Goal: Transaction & Acquisition: Purchase product/service

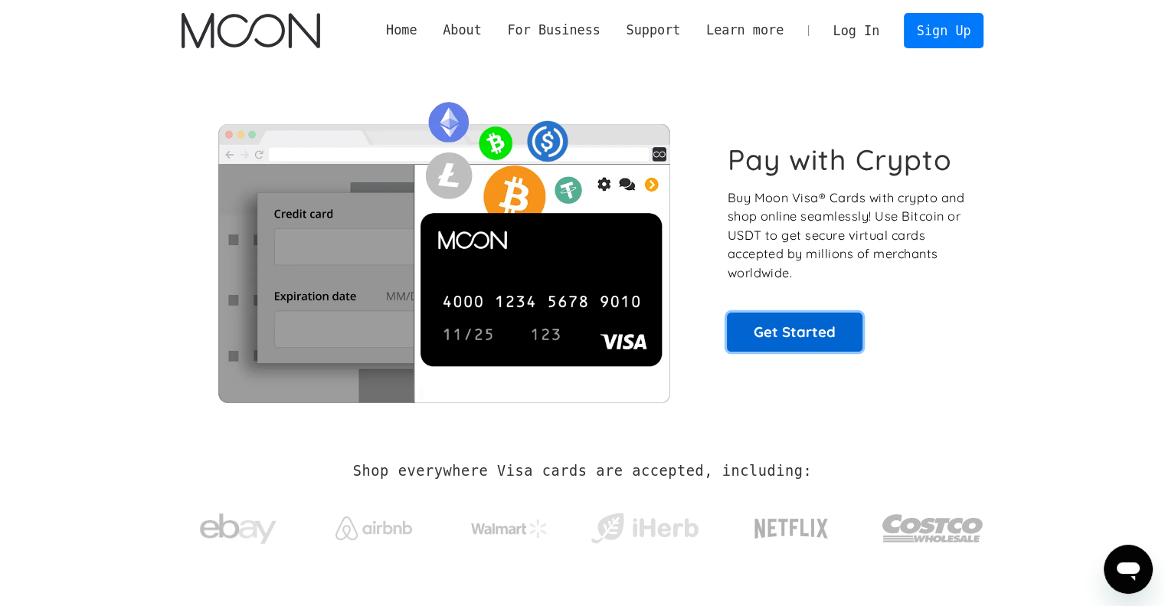
click at [804, 324] on link "Get Started" at bounding box center [795, 331] width 136 height 38
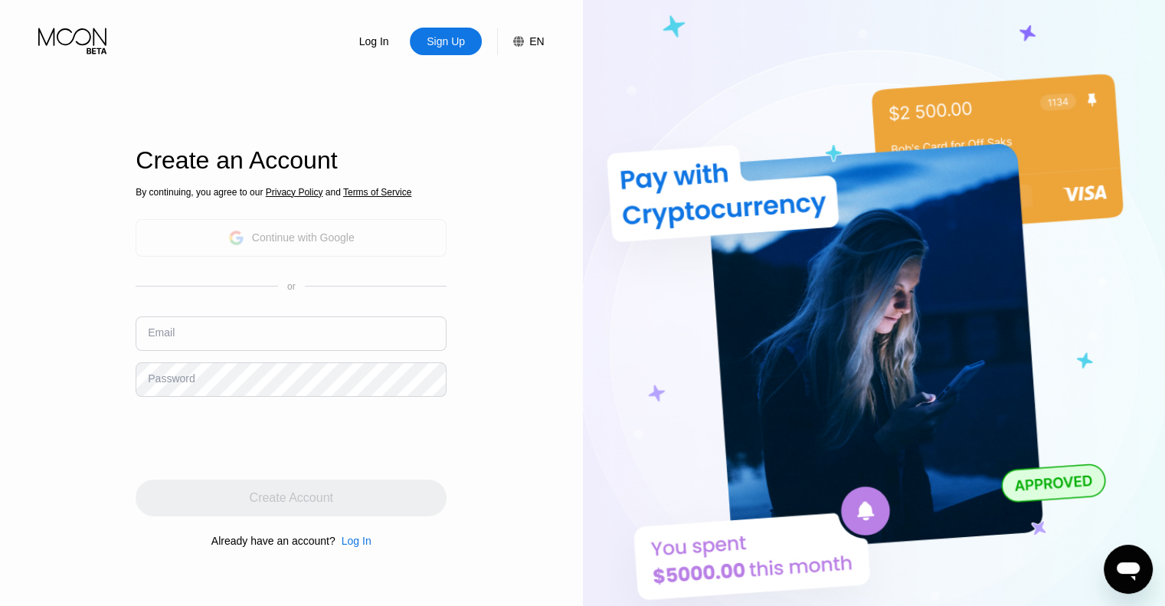
click at [352, 241] on div "Continue with Google" at bounding box center [303, 237] width 103 height 12
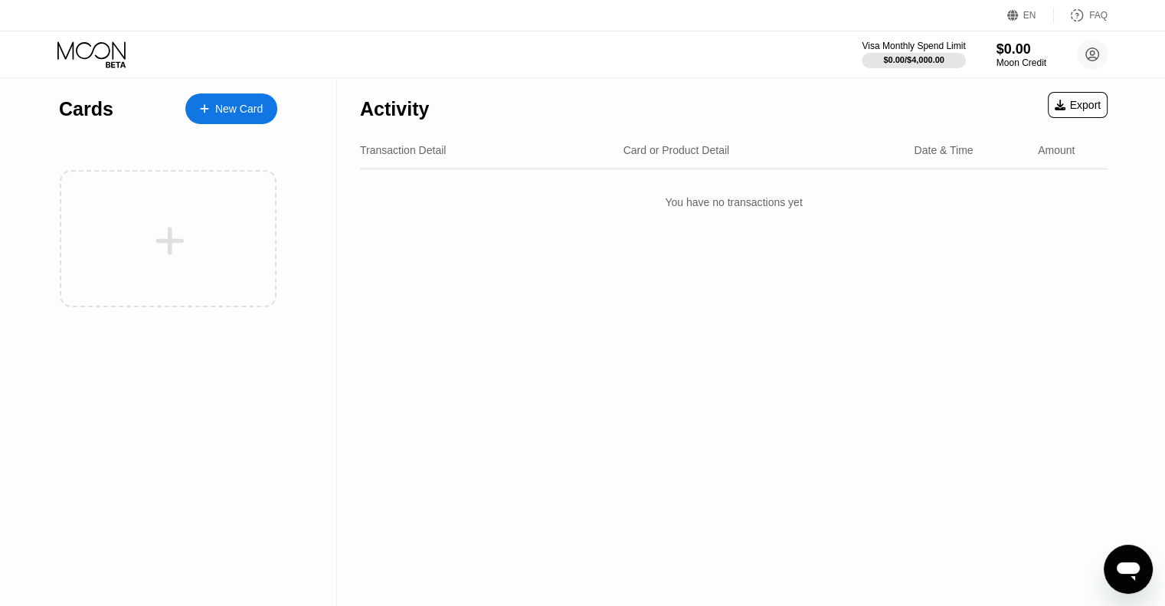
click at [260, 116] on div "New Card" at bounding box center [231, 108] width 92 height 31
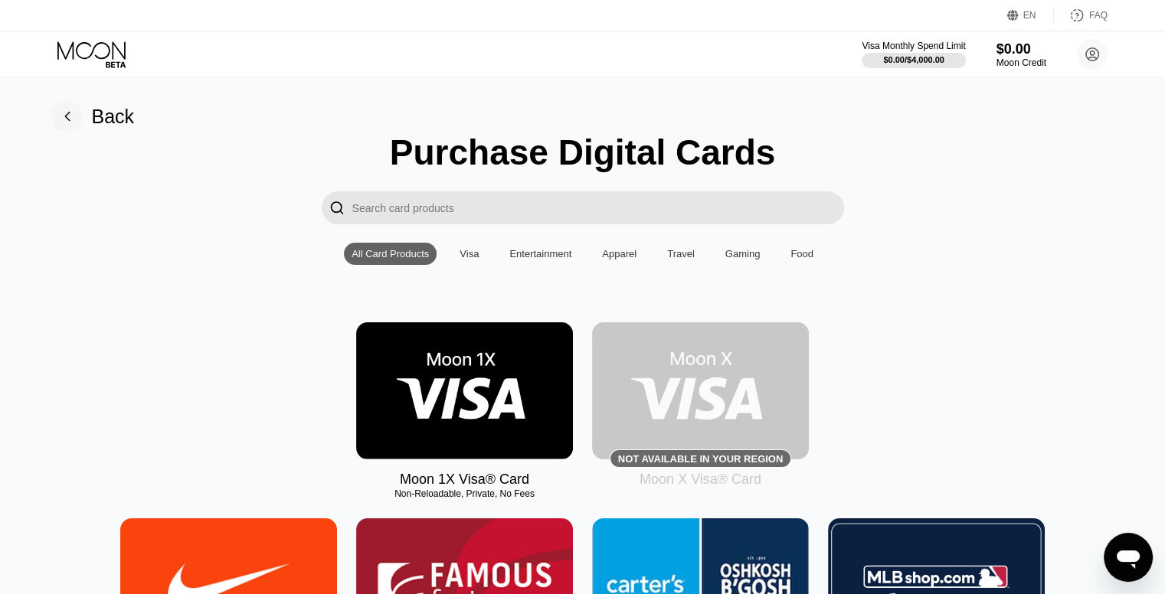
scroll to position [77, 0]
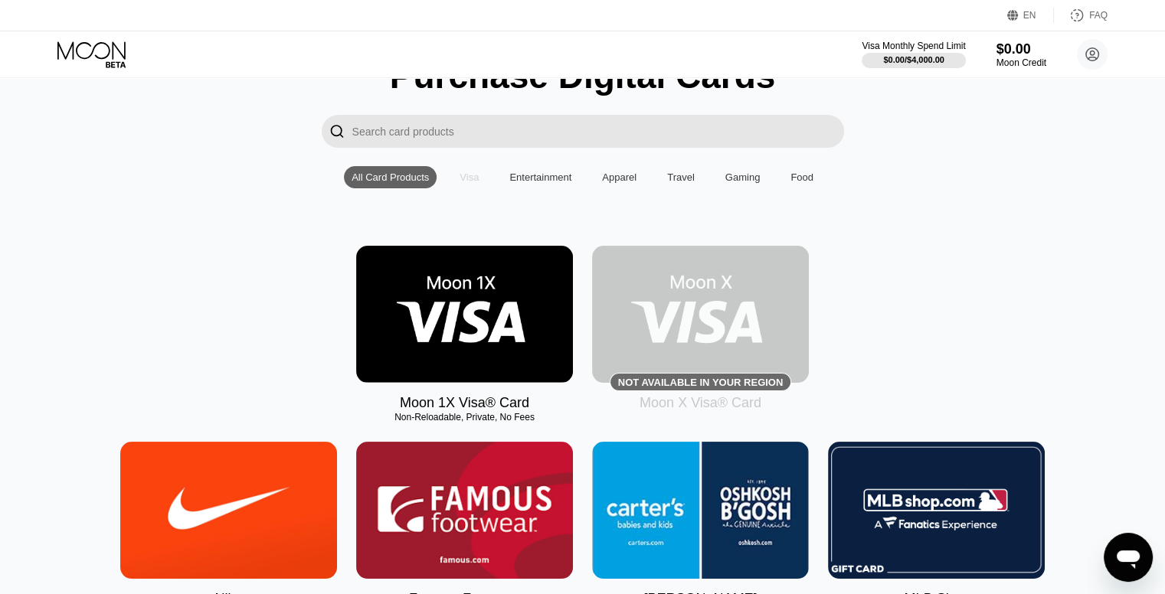
click at [476, 182] on div "Visa" at bounding box center [468, 177] width 19 height 11
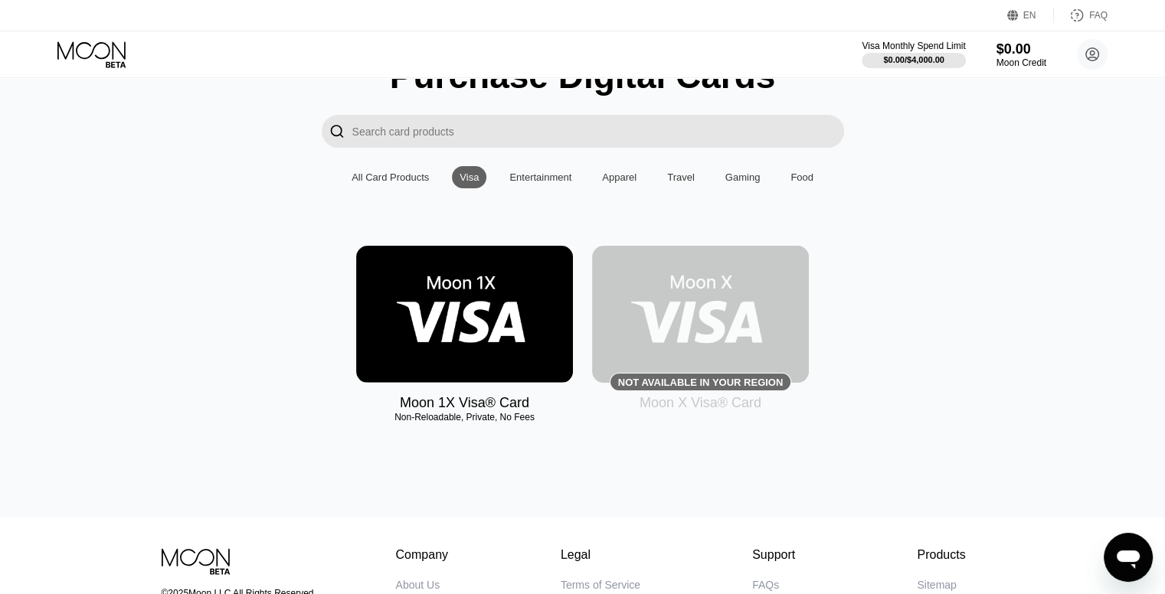
click at [398, 183] on div "All Card Products" at bounding box center [389, 177] width 77 height 11
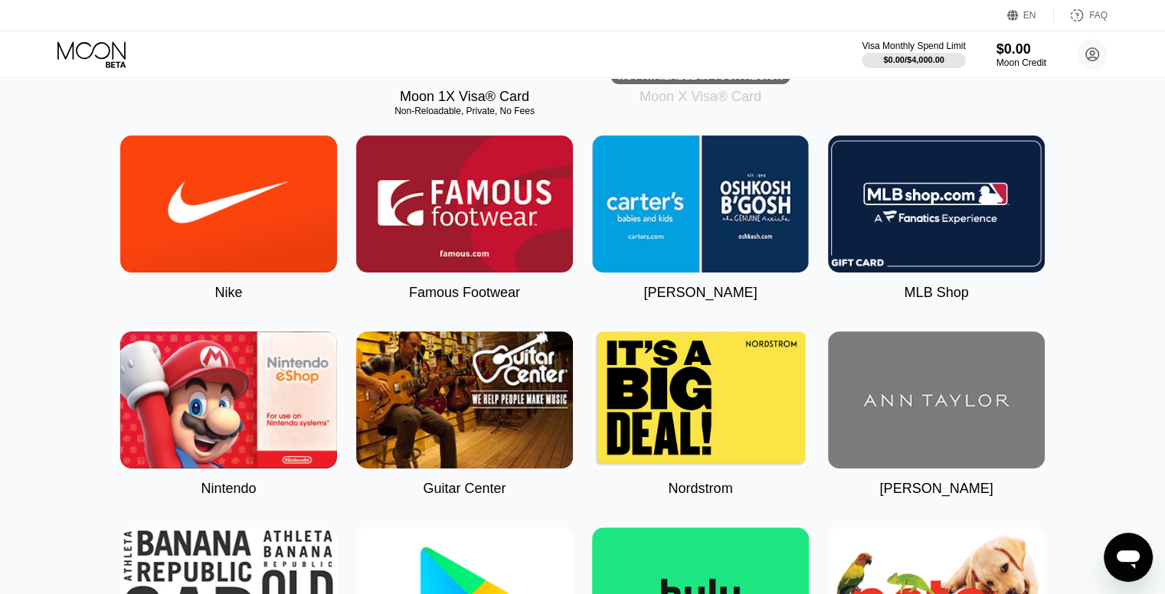
scroll to position [0, 0]
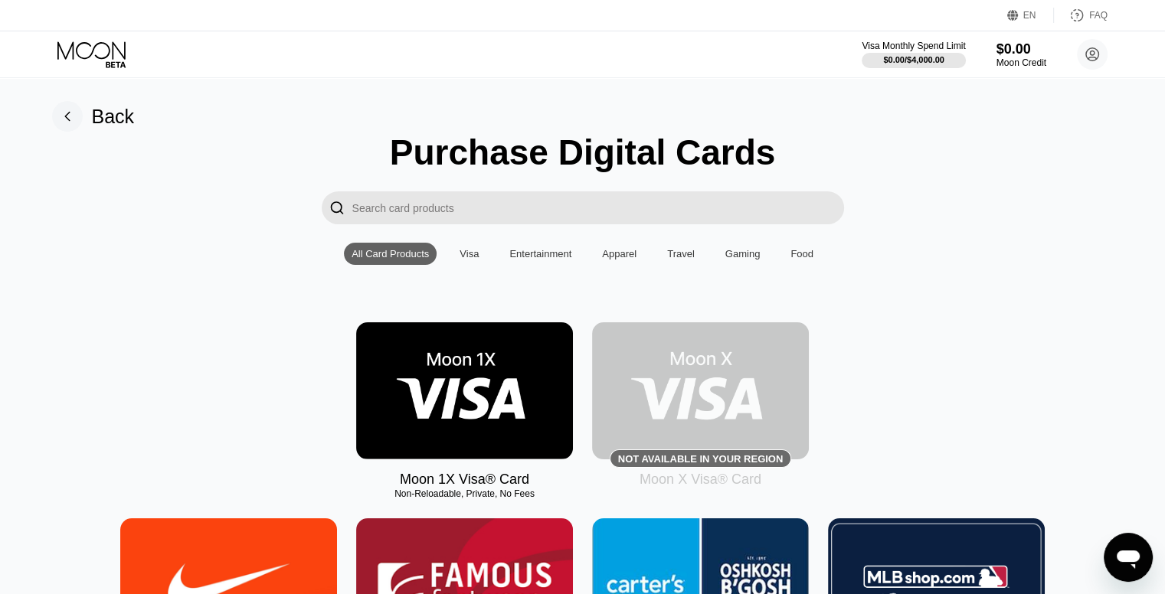
drag, startPoint x: 456, startPoint y: 387, endPoint x: 500, endPoint y: 384, distance: 44.5
click at [456, 387] on img at bounding box center [464, 390] width 217 height 137
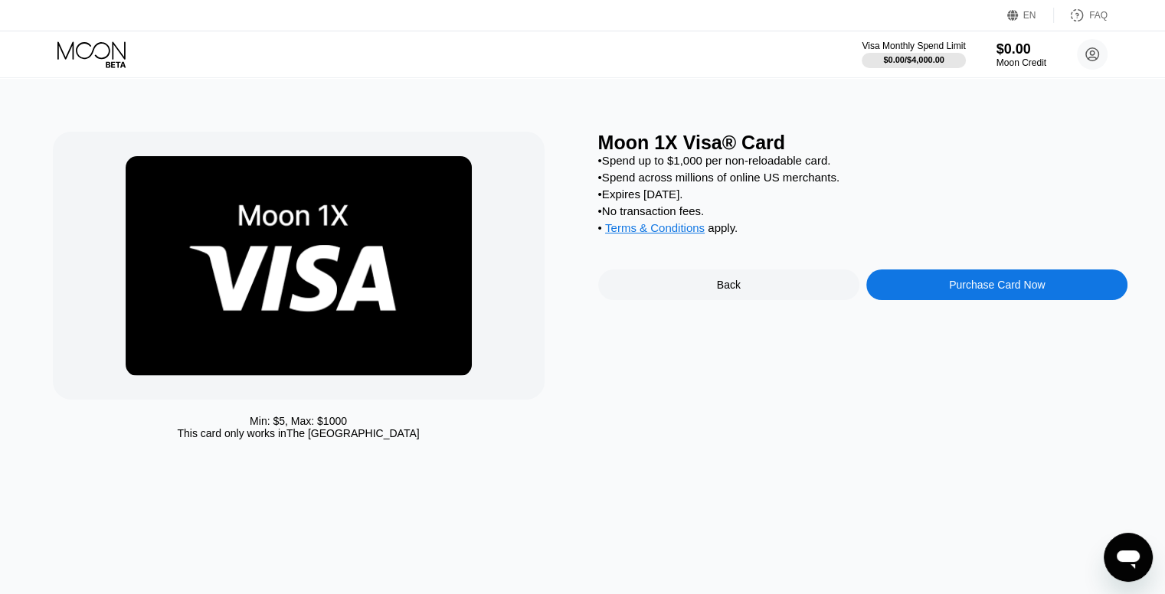
click at [925, 295] on div "Purchase Card Now" at bounding box center [996, 285] width 261 height 31
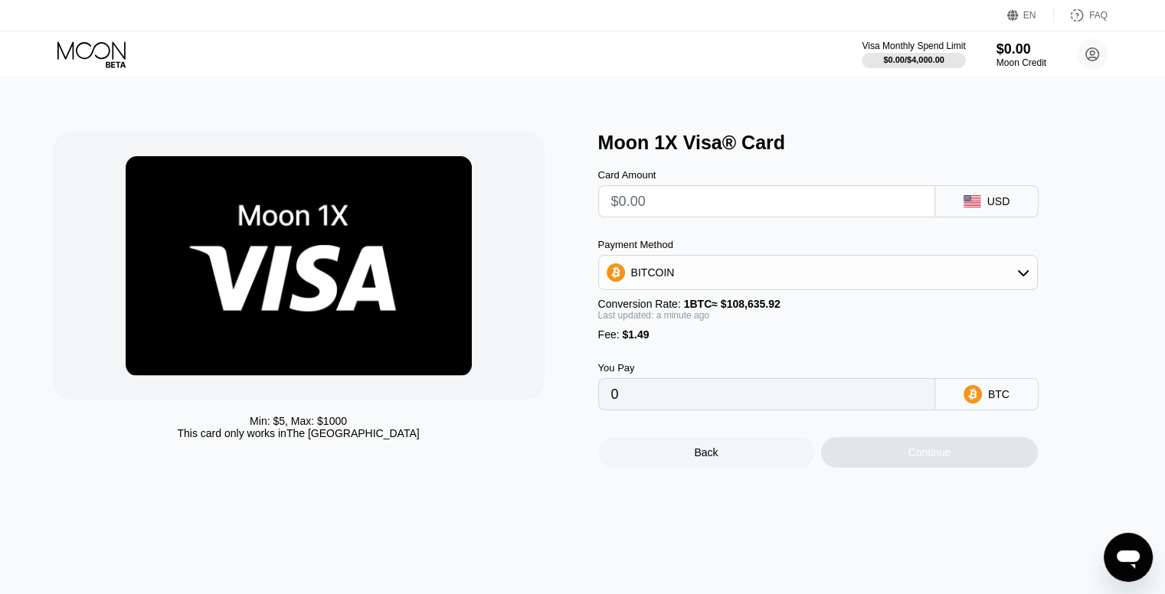
click at [814, 207] on input "text" at bounding box center [766, 201] width 311 height 31
type input "$2"
type input "0.00003213"
type input "$20"
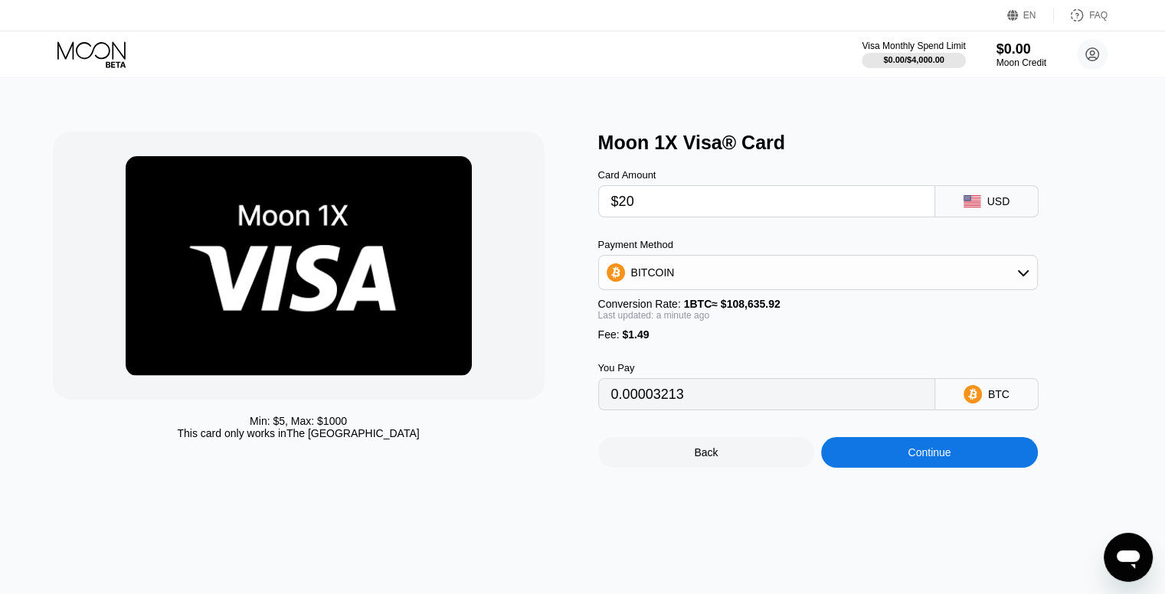
type input "0.00019782"
type input "$20"
click at [1025, 275] on icon at bounding box center [1023, 272] width 12 height 12
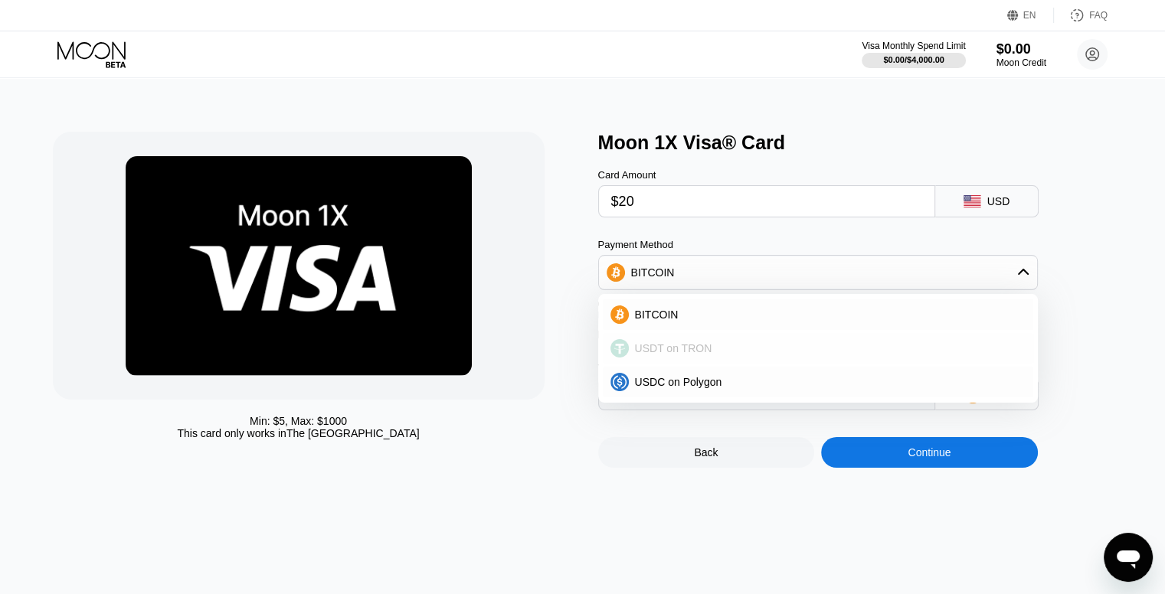
click at [709, 355] on div "USDT on TRON" at bounding box center [827, 348] width 397 height 12
type input "21.71"
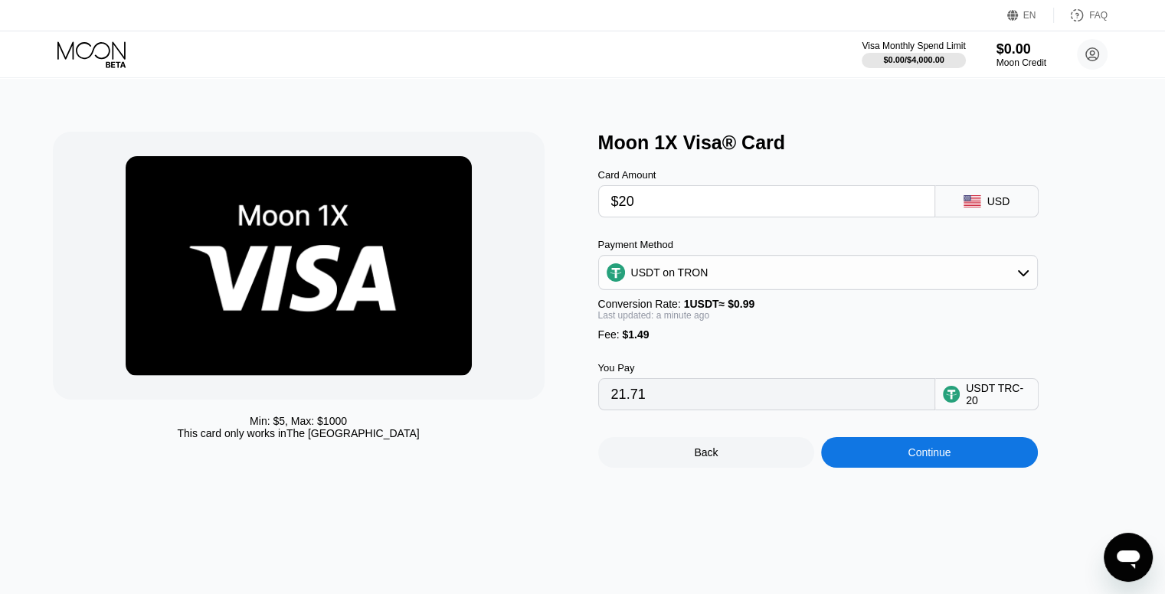
click at [745, 341] on div "Fee : $1.49" at bounding box center [818, 335] width 440 height 12
click at [655, 217] on input "$20" at bounding box center [766, 201] width 311 height 31
type input "$2"
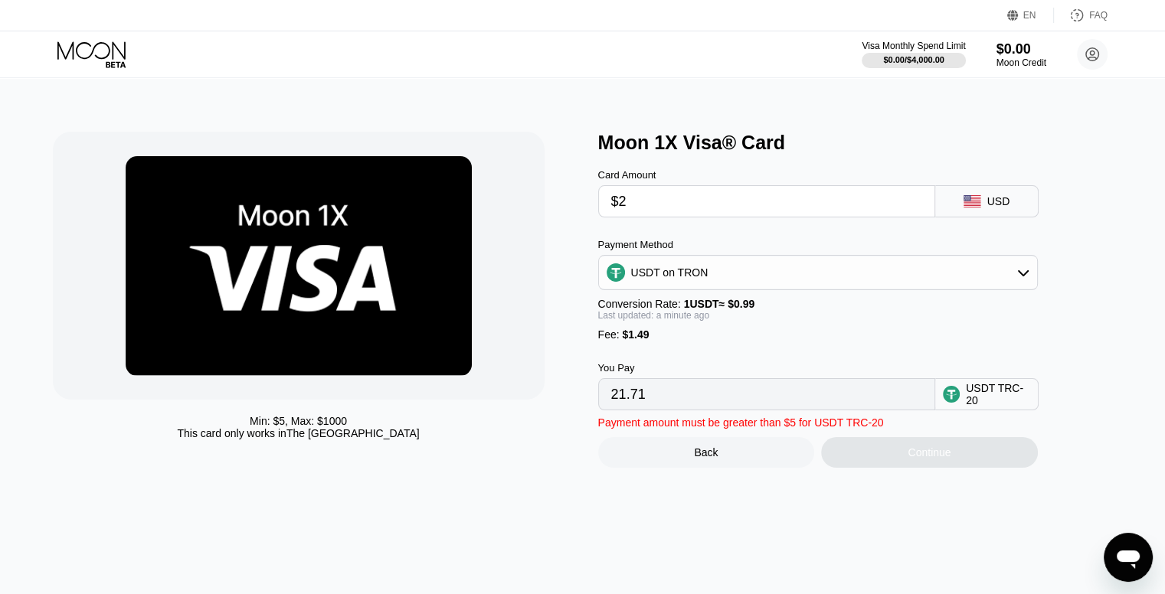
type input "3.53"
type input "$21"
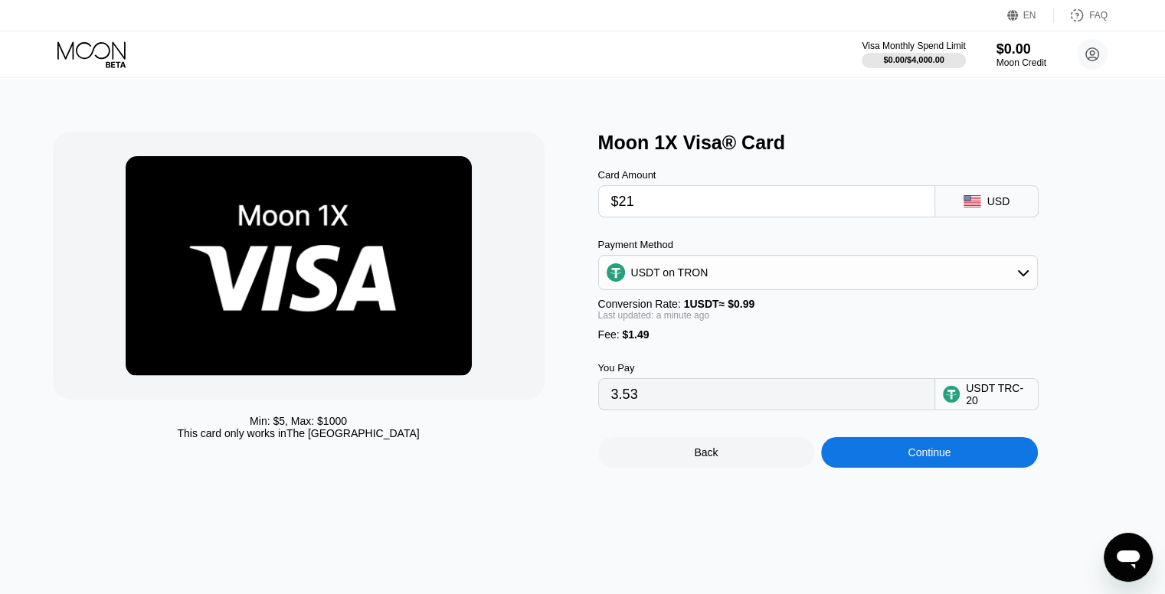
type input "22.72"
type input "$21"
click at [736, 233] on div "Card Amount $21 USD Payment Method USDT on TRON Conversion Rate: 1 USDT ≈ $0.99…" at bounding box center [843, 282] width 490 height 257
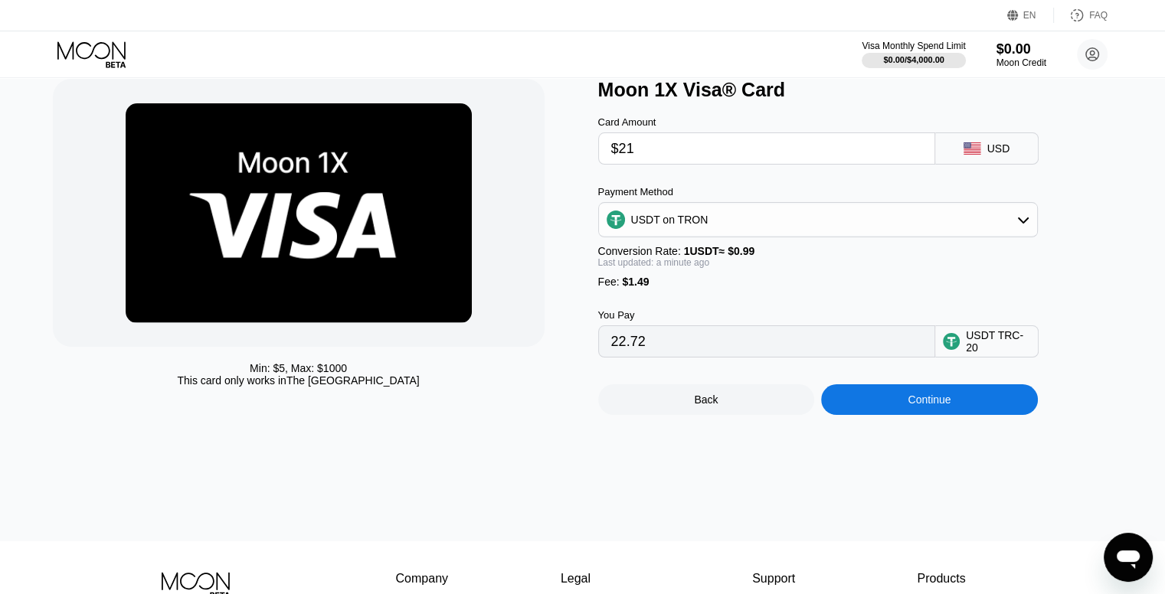
scroll to position [77, 0]
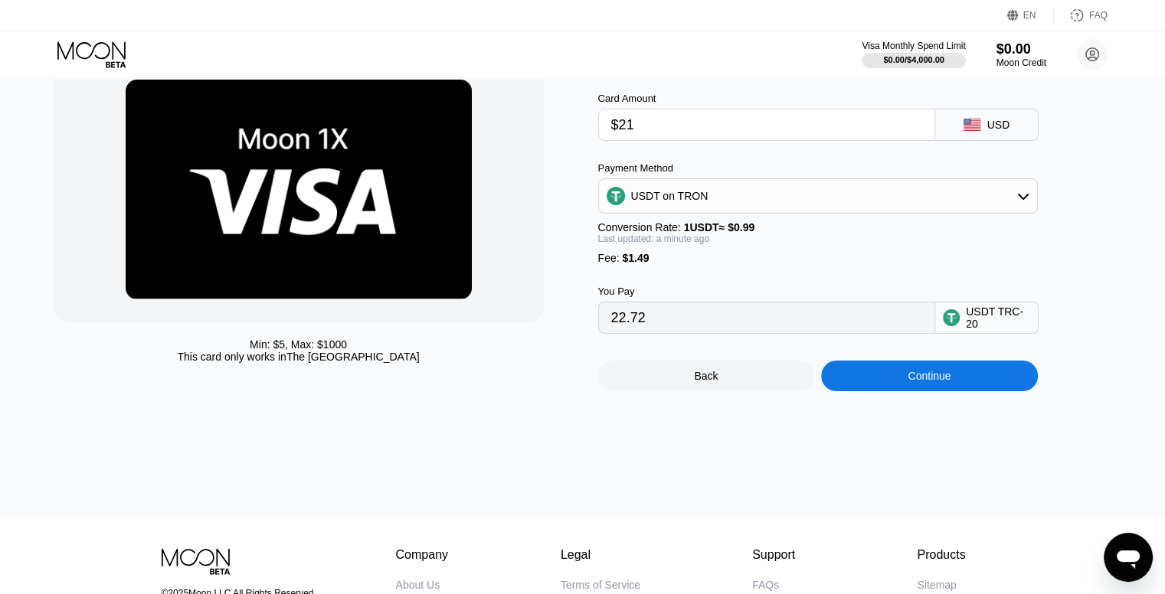
click at [873, 391] on div "Continue" at bounding box center [929, 376] width 217 height 31
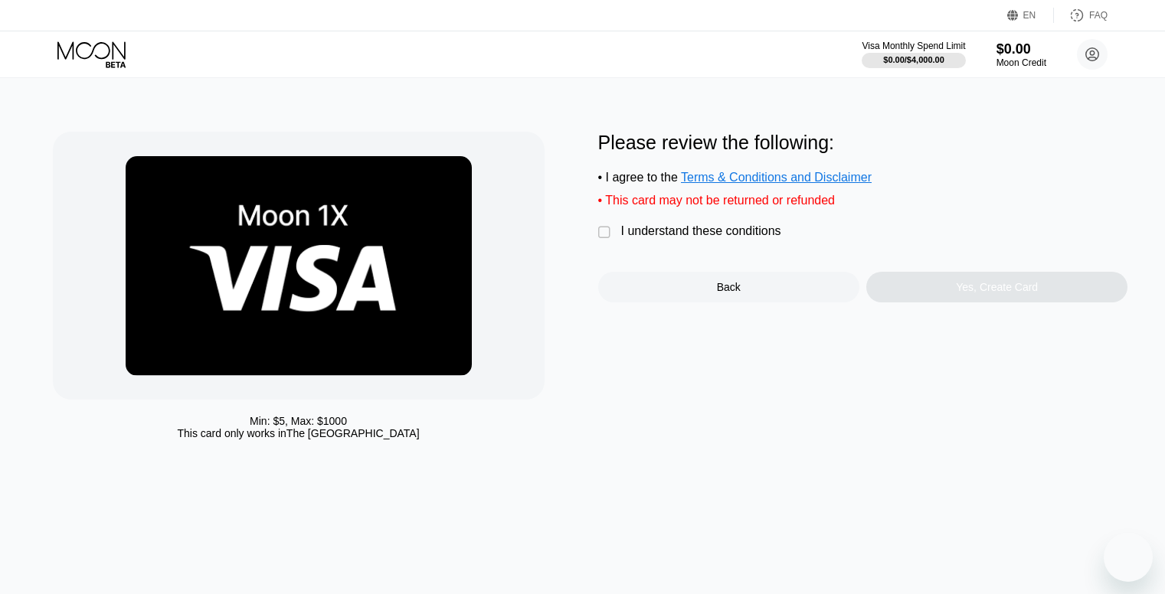
click at [721, 208] on div "• This card may not be returned or refunded" at bounding box center [863, 201] width 530 height 14
click at [775, 208] on div "• This card may not be returned or refunded" at bounding box center [863, 201] width 530 height 14
click at [613, 240] on div " I understand these conditions" at bounding box center [693, 232] width 191 height 16
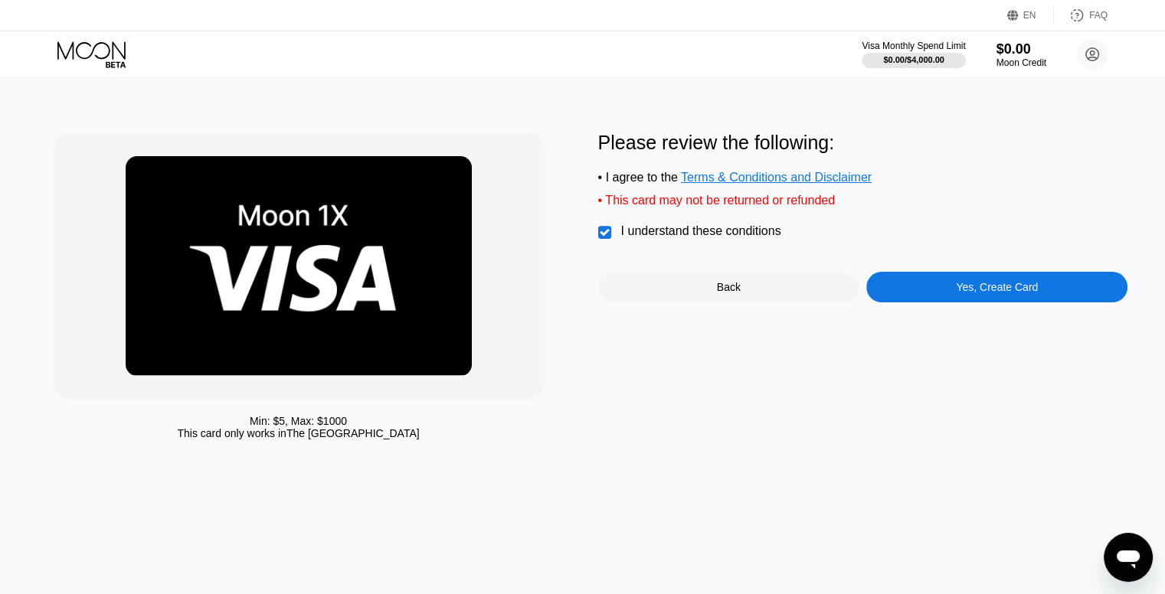
click at [960, 302] on div "Yes, Create Card" at bounding box center [996, 287] width 261 height 31
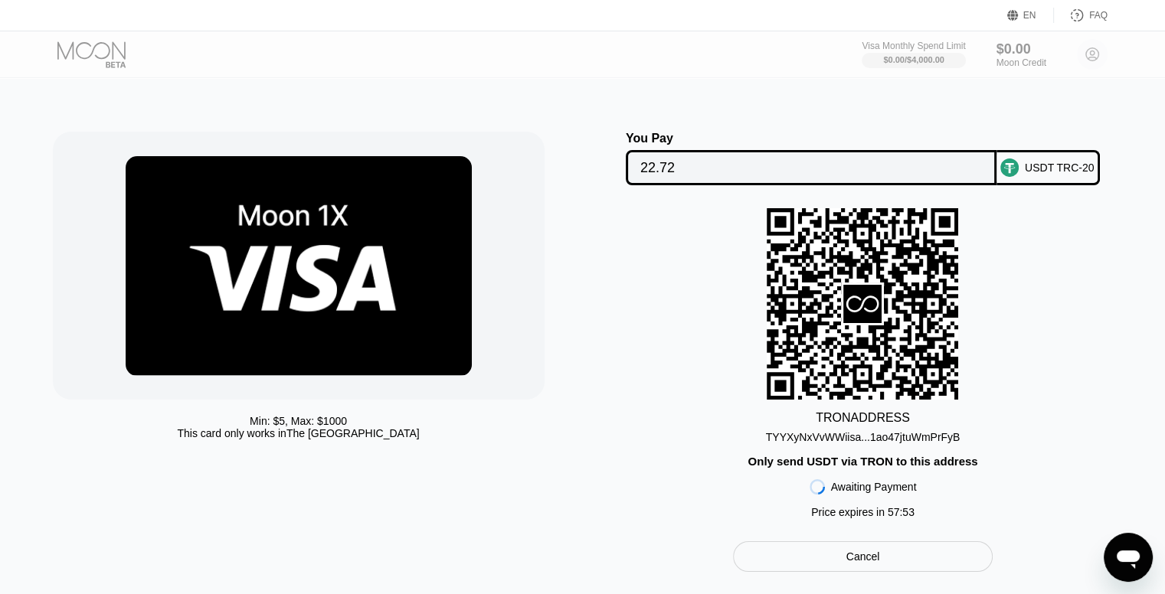
click at [917, 440] on div "TYYXyNxVvWWiisa...1ao47jtuWmPrFyB" at bounding box center [863, 437] width 194 height 12
click at [559, 105] on div "Min: $ 5 , Max: $ 1000 This card only works in [GEOGRAPHIC_DATA] You Pay 22.72 …" at bounding box center [583, 344] width 1176 height 532
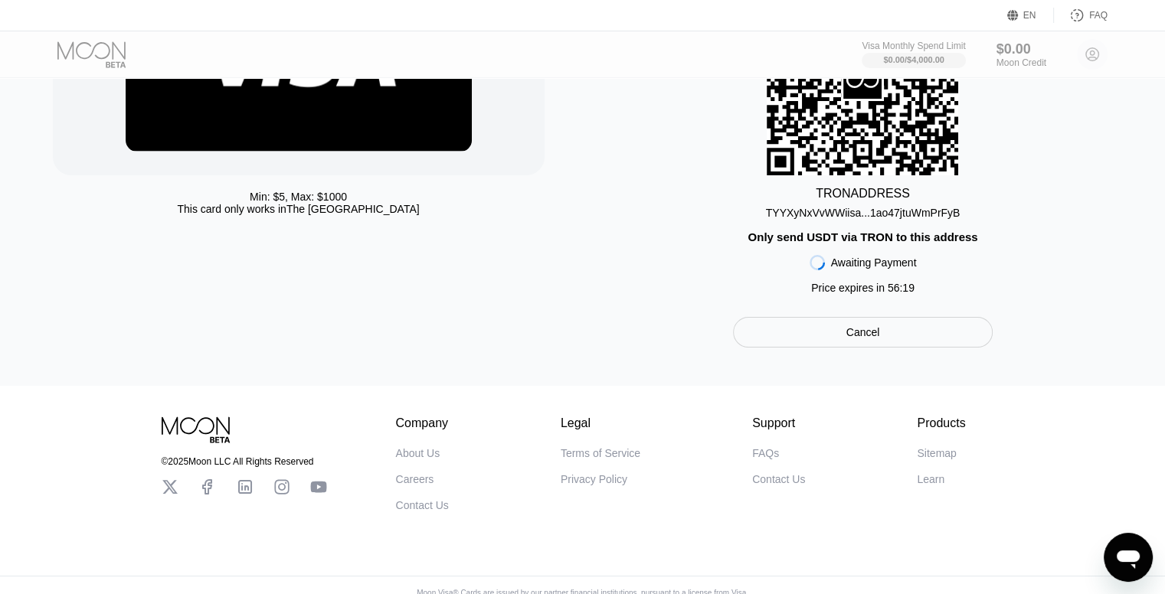
scroll to position [230, 0]
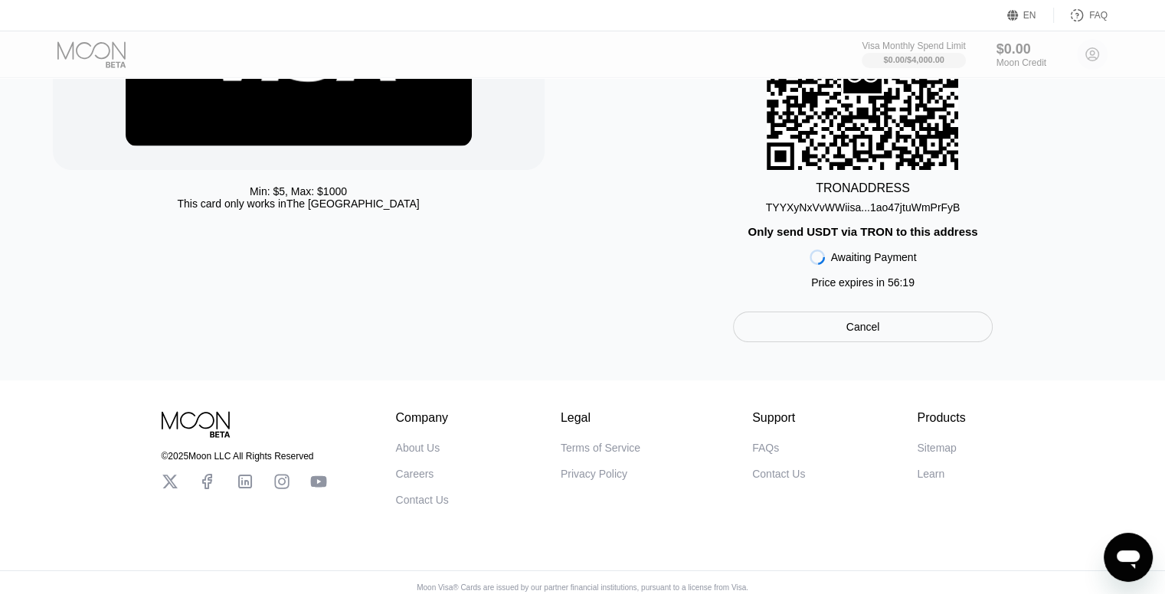
click at [1076, 315] on div "You Pay 22.72 USDT TRC-20 TRON ADDRESS TYYXyNxVvWWiisa...1ao47jtuWmPrFyB Only s…" at bounding box center [863, 122] width 530 height 440
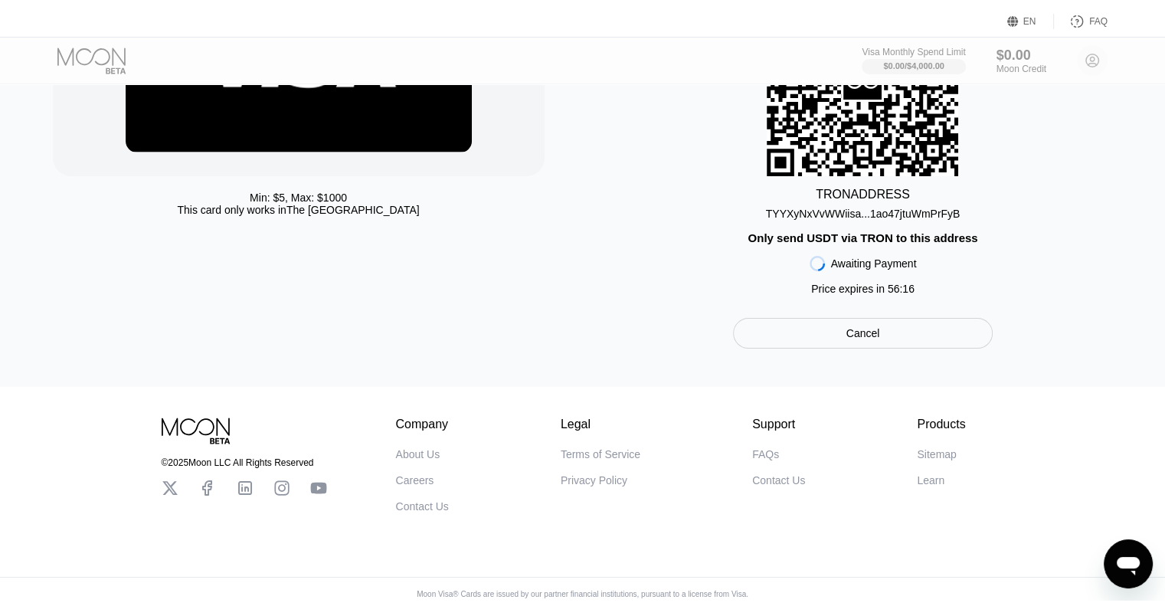
scroll to position [0, 0]
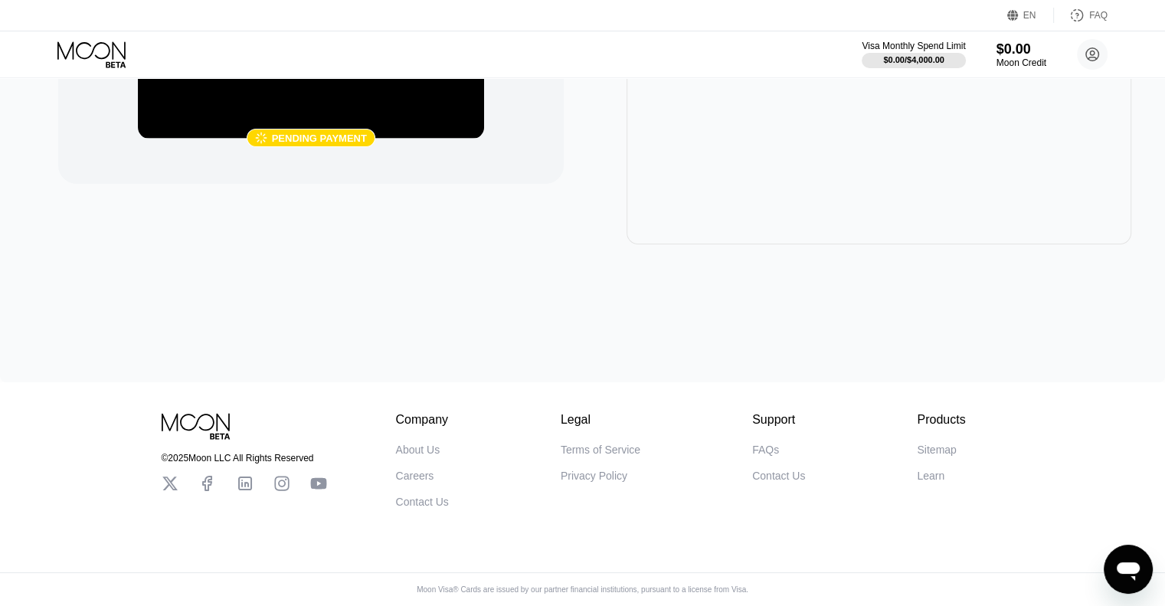
scroll to position [230, 0]
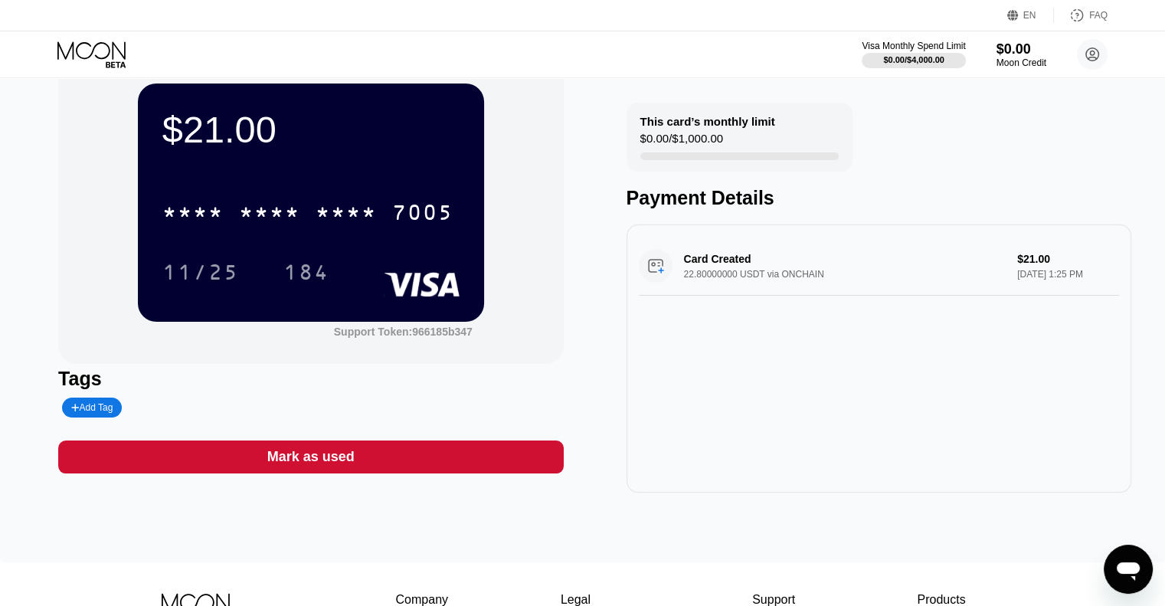
scroll to position [77, 0]
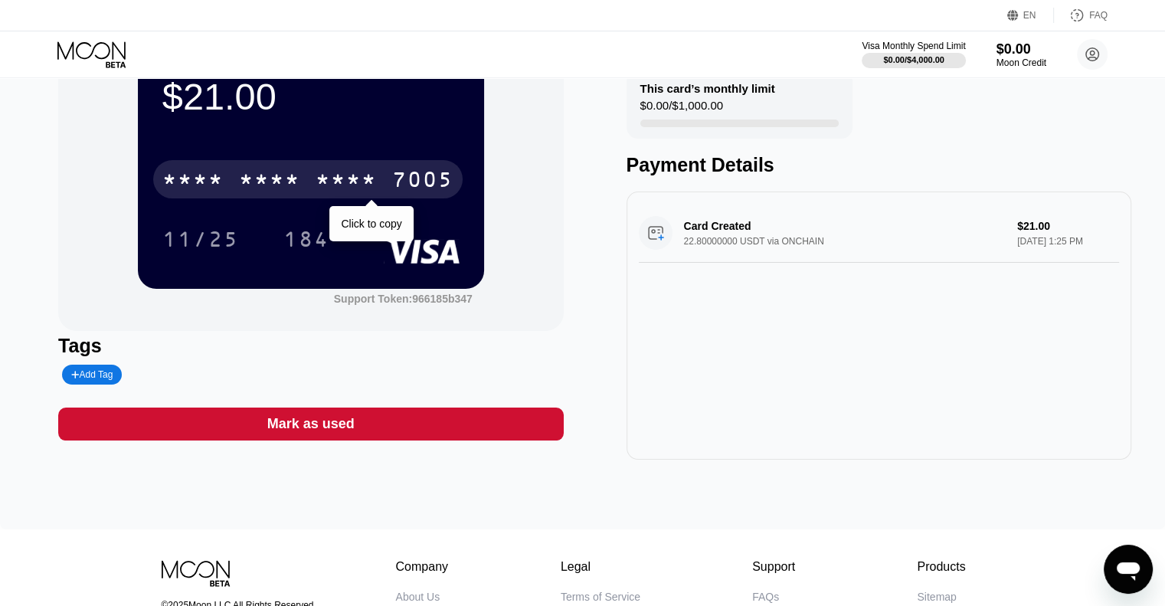
click at [287, 178] on div "* * * *" at bounding box center [269, 181] width 61 height 25
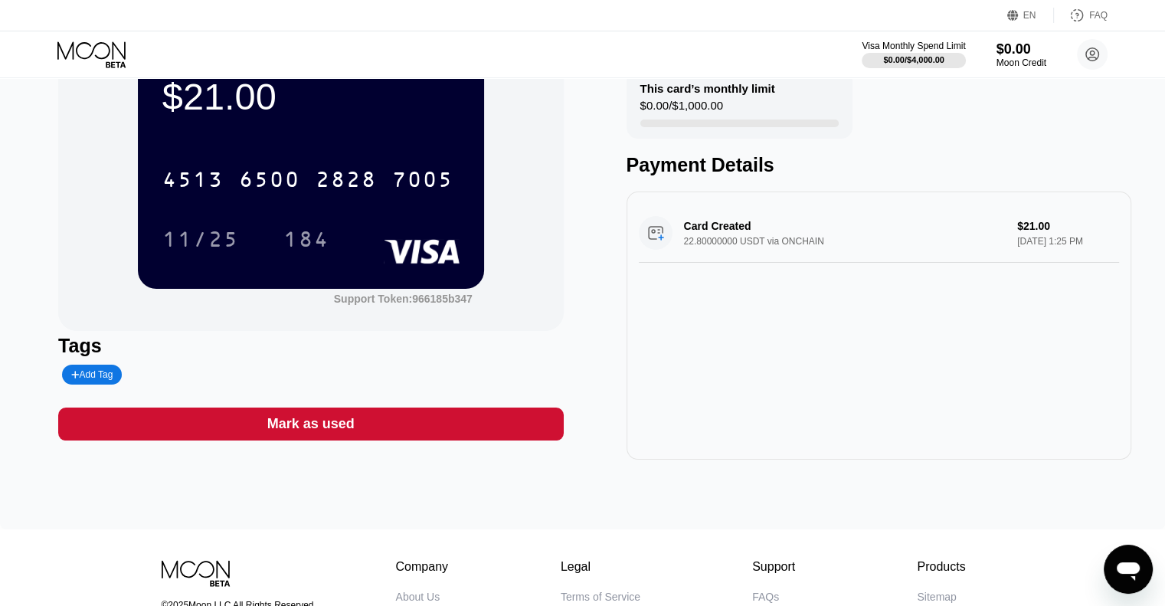
scroll to position [0, 0]
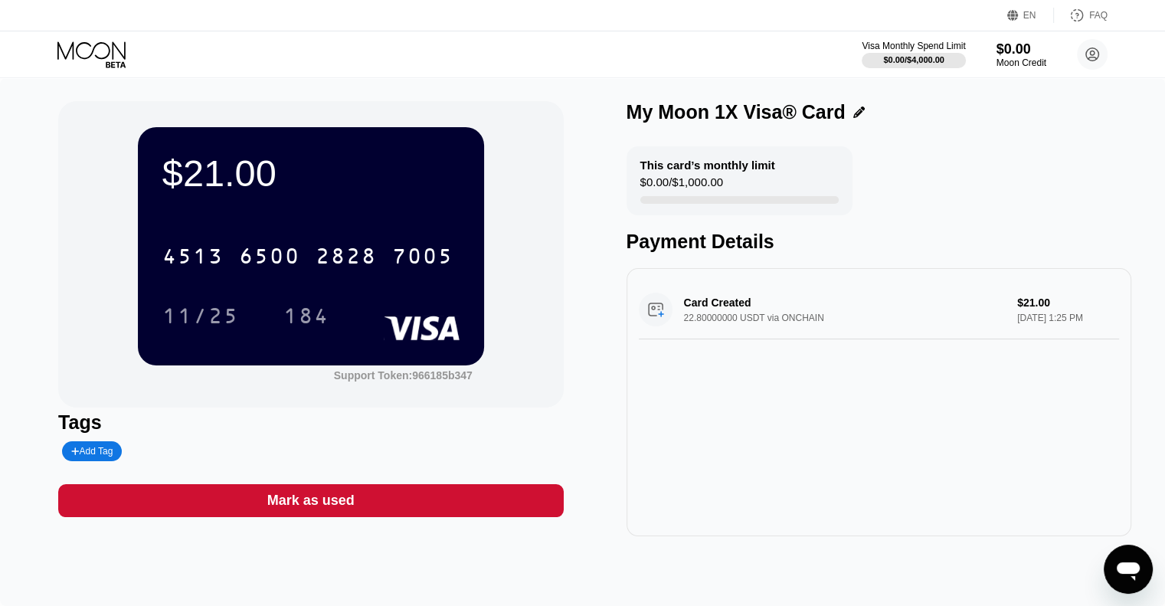
click at [588, 364] on div "$21.00 4513 6500 2828 7005 11/25 184 Support Token: 966185b347 Tags Add Tag Mar…" at bounding box center [582, 318] width 1048 height 435
click at [289, 179] on div "$21.00" at bounding box center [310, 173] width 297 height 43
click at [240, 175] on div "$21.00" at bounding box center [310, 173] width 297 height 43
click at [999, 315] on div "Card Created 22.80000000 USDT via ONCHAIN $21.00 [DATE] 1:25 PM" at bounding box center [879, 309] width 480 height 59
drag, startPoint x: 757, startPoint y: 304, endPoint x: 688, endPoint y: 311, distance: 68.5
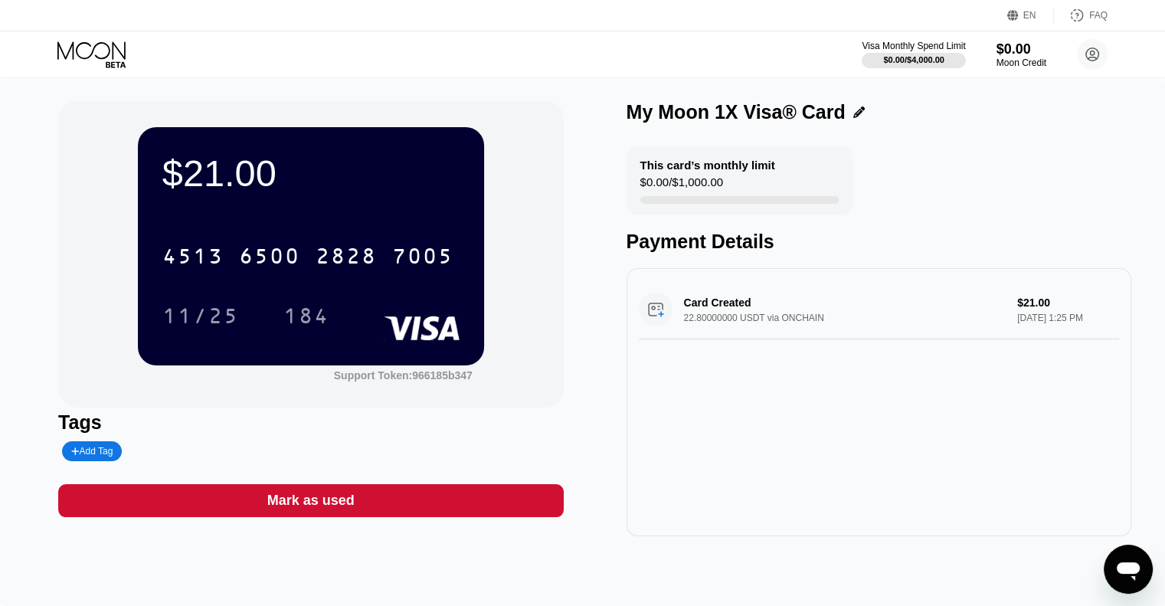
click at [688, 311] on div "Card Created 22.80000000 USDT via ONCHAIN $21.00 [DATE] 1:25 PM" at bounding box center [879, 309] width 480 height 59
click at [703, 307] on div "Card Created 22.80000000 USDT via ONCHAIN $21.00 [DATE] 1:25 PM" at bounding box center [879, 309] width 480 height 59
click at [764, 334] on div "Card Created 22.80000000 USDT via ONCHAIN $21.00 [DATE] 1:25 PM" at bounding box center [879, 309] width 480 height 59
click at [934, 45] on div "Visa Monthly Spend Limit" at bounding box center [914, 46] width 106 height 11
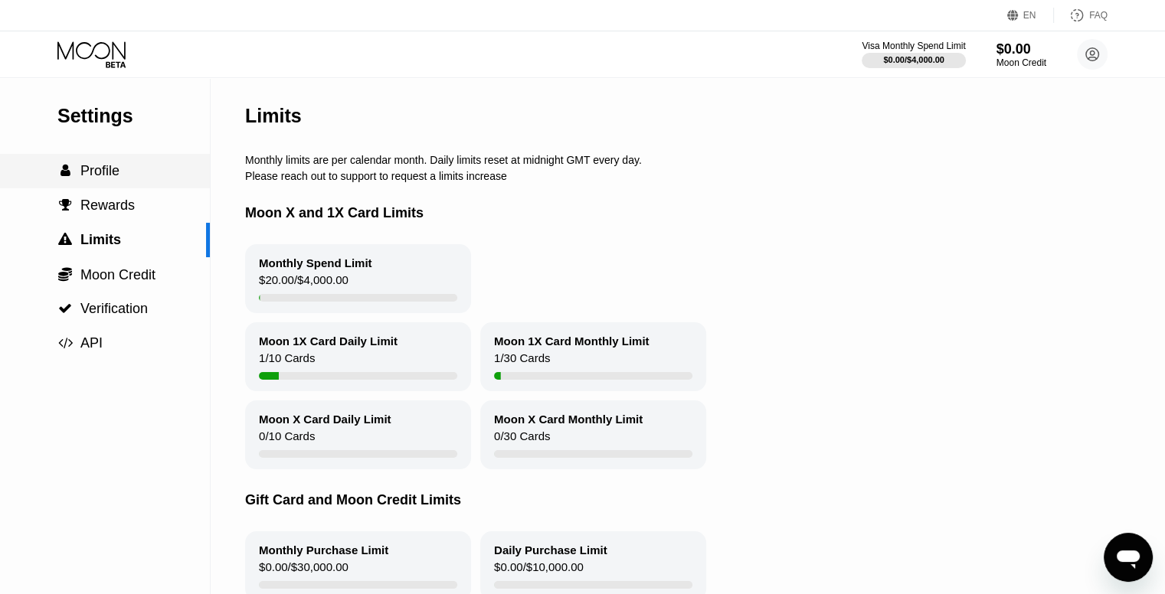
click at [119, 178] on span "Profile" at bounding box center [99, 170] width 39 height 15
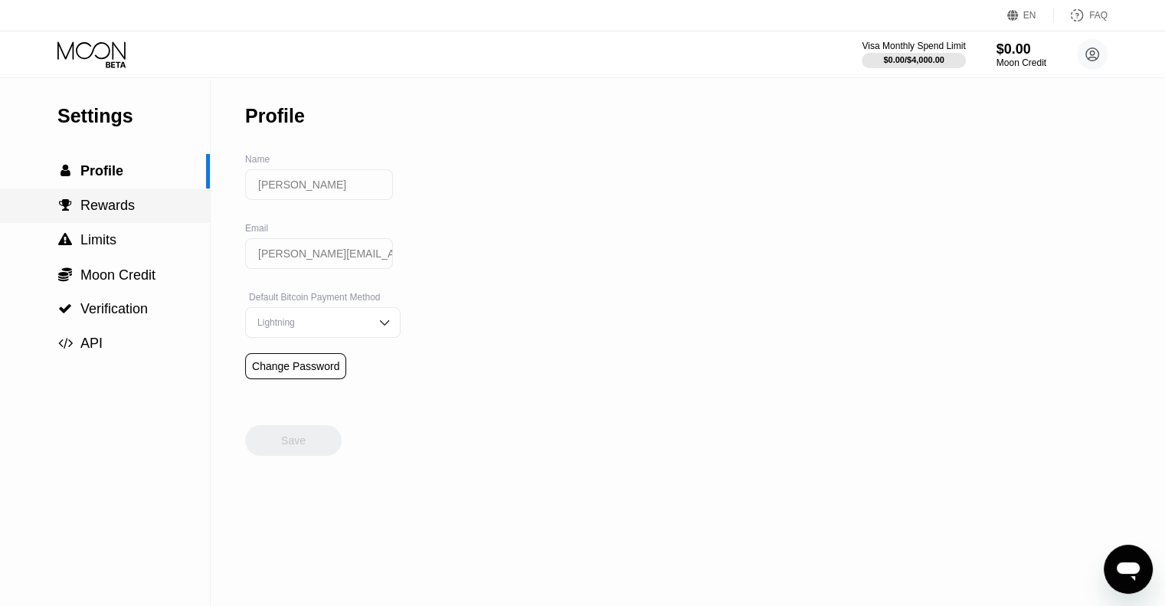
click at [164, 210] on div " Rewards" at bounding box center [105, 206] width 210 height 16
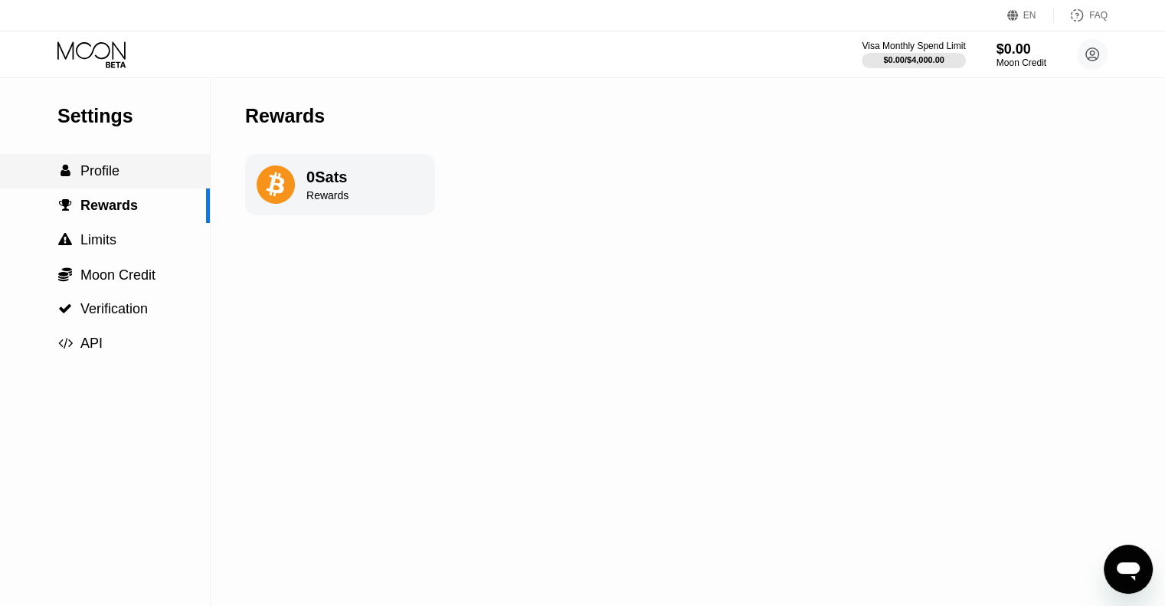
click at [106, 187] on div " Profile" at bounding box center [105, 171] width 210 height 34
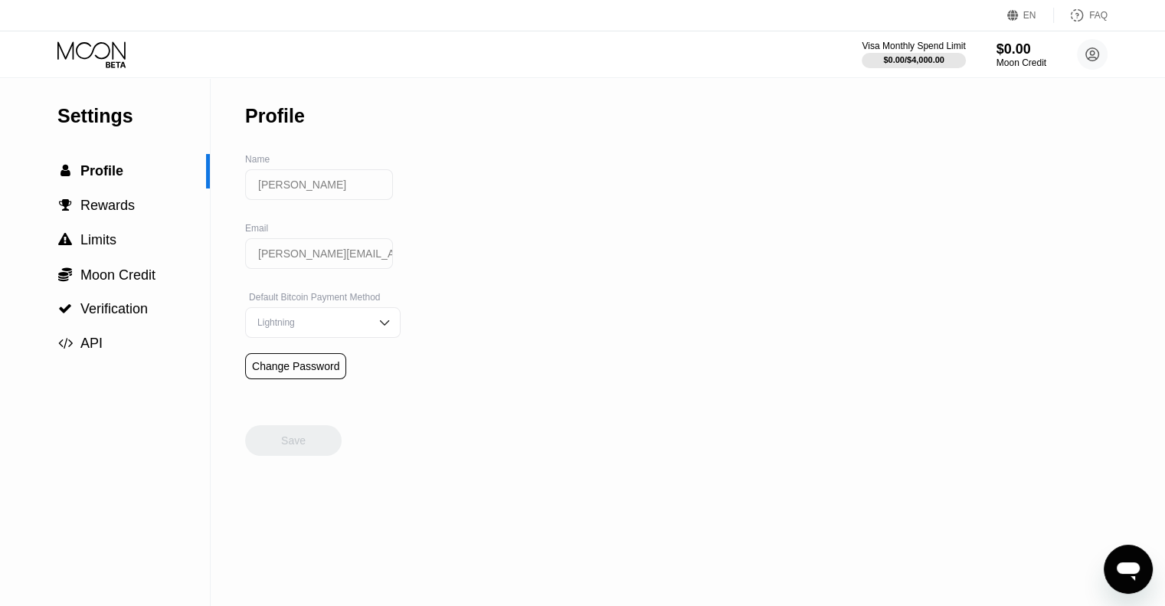
click at [303, 188] on input "[PERSON_NAME]" at bounding box center [319, 184] width 148 height 31
click at [317, 234] on div "Email" at bounding box center [322, 228] width 155 height 11
click at [119, 237] on div " Limits" at bounding box center [105, 240] width 210 height 16
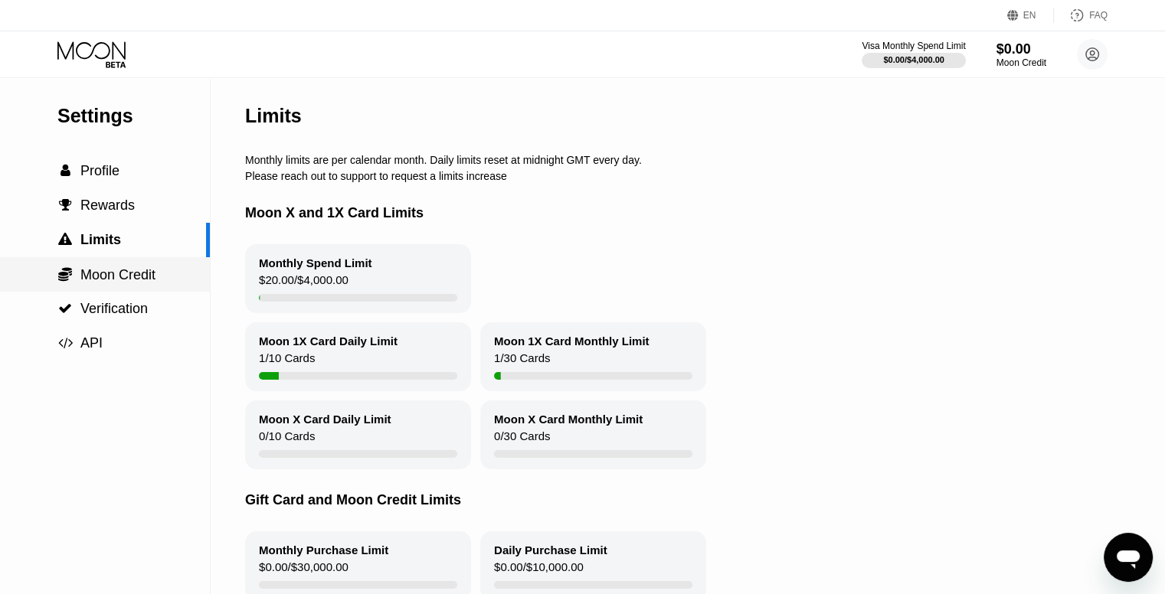
click at [126, 283] on span "Moon Credit" at bounding box center [117, 274] width 75 height 15
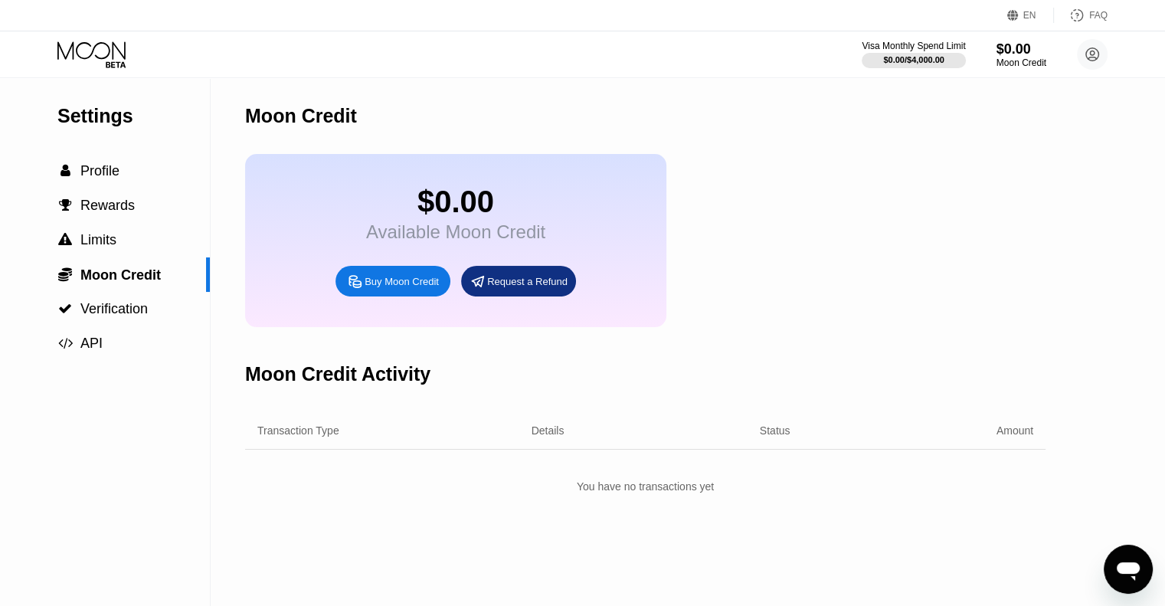
click at [102, 60] on icon at bounding box center [92, 54] width 71 height 27
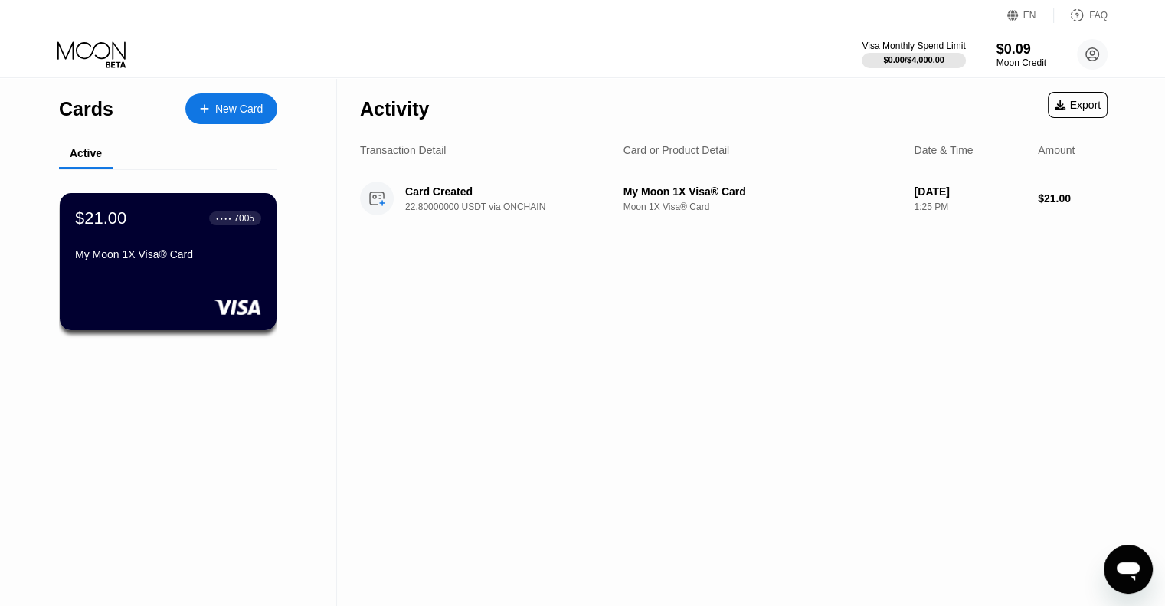
click at [166, 260] on div "My Moon 1X Visa® Card" at bounding box center [168, 254] width 186 height 12
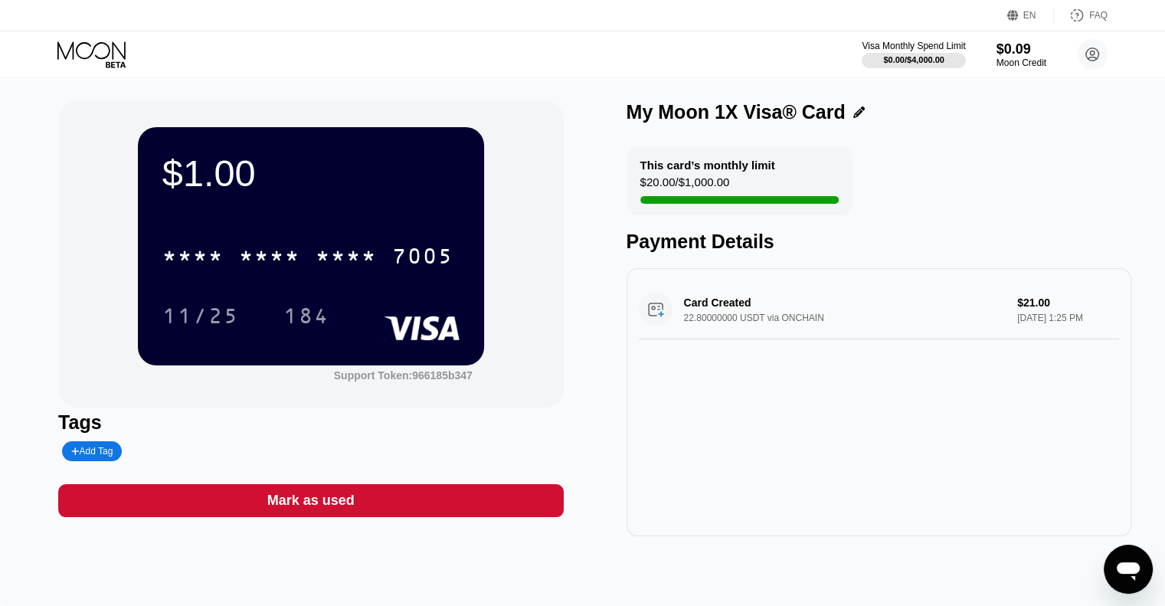
click at [103, 59] on icon at bounding box center [92, 54] width 71 height 27
